Goal: Task Accomplishment & Management: Manage account settings

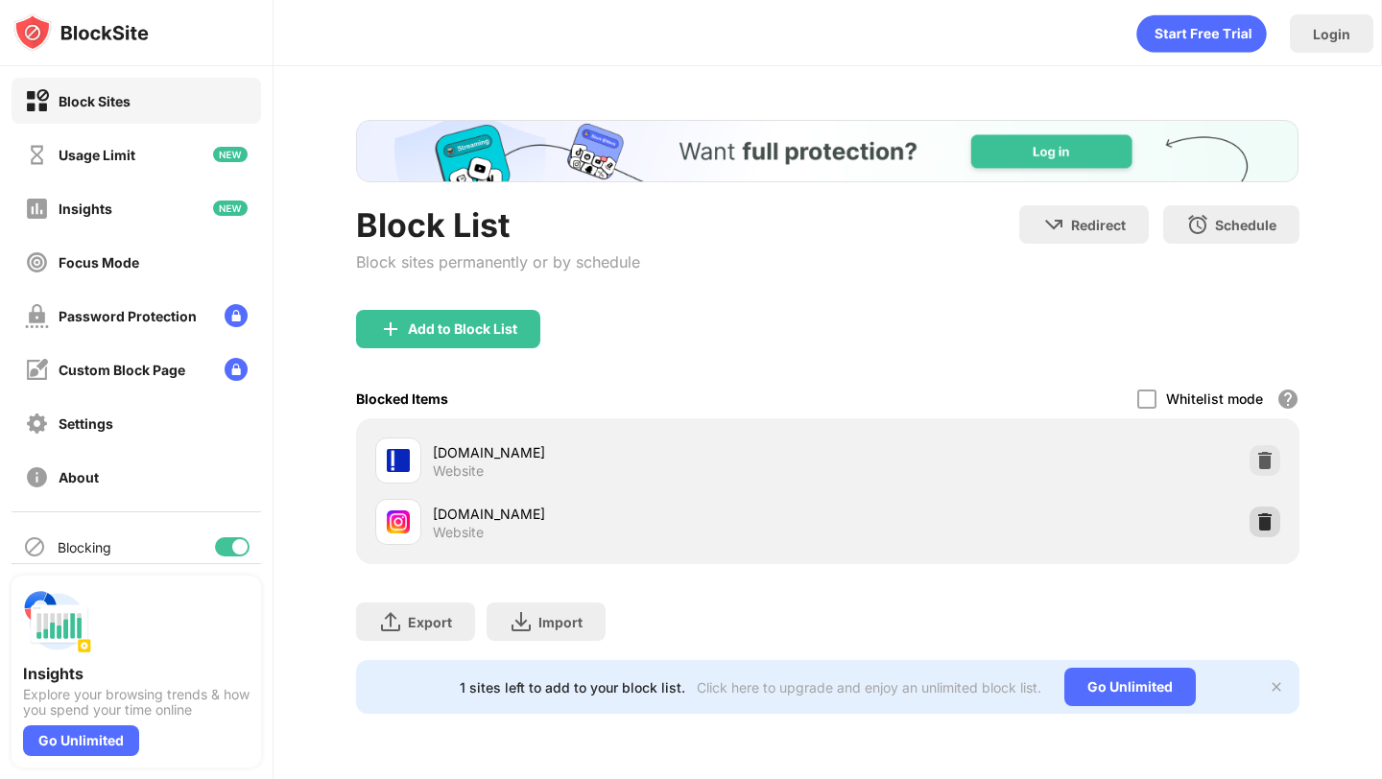
click at [1275, 525] on div at bounding box center [1265, 522] width 31 height 31
